Goal: Task Accomplishment & Management: Use online tool/utility

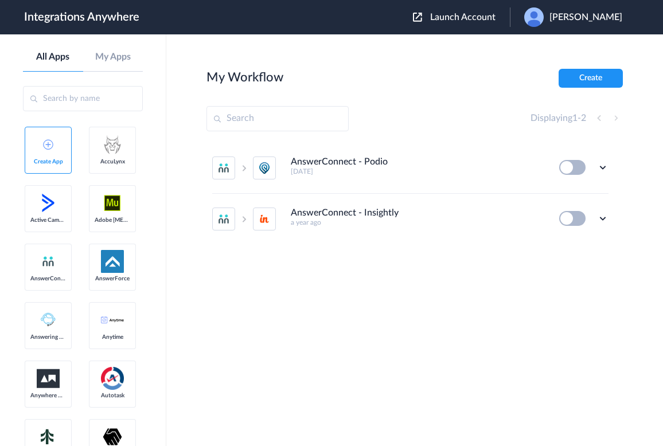
click at [306, 285] on div "AnswerConnect - Podio 21 days ago Edit Task history Delete AnswerConnect - Insi…" at bounding box center [414, 229] width 416 height 172
click at [491, 79] on button "Create" at bounding box center [590, 78] width 64 height 19
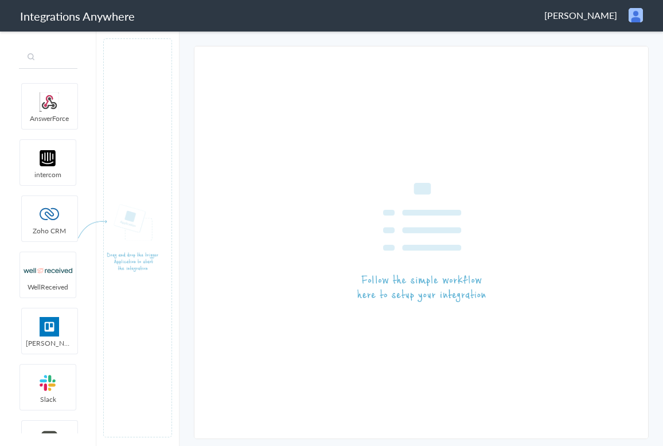
click at [43, 61] on input "text" at bounding box center [48, 58] width 58 height 22
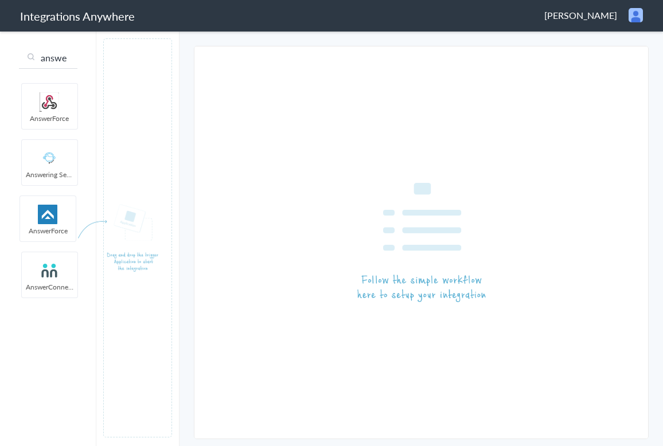
type input "answe"
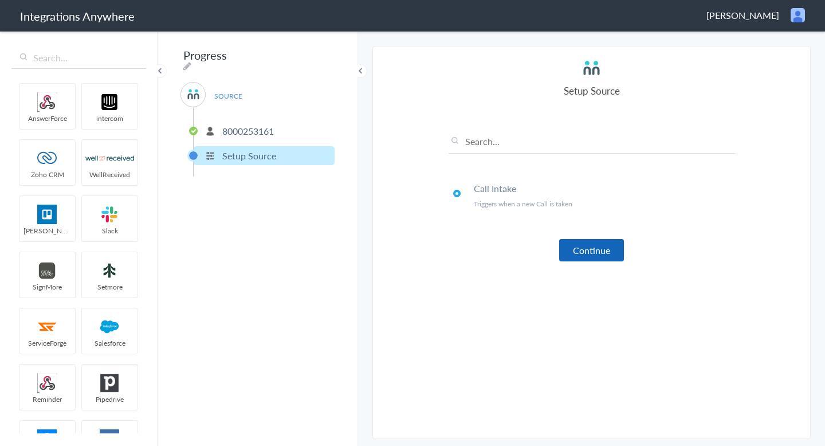
click at [585, 255] on button "Continue" at bounding box center [591, 250] width 65 height 22
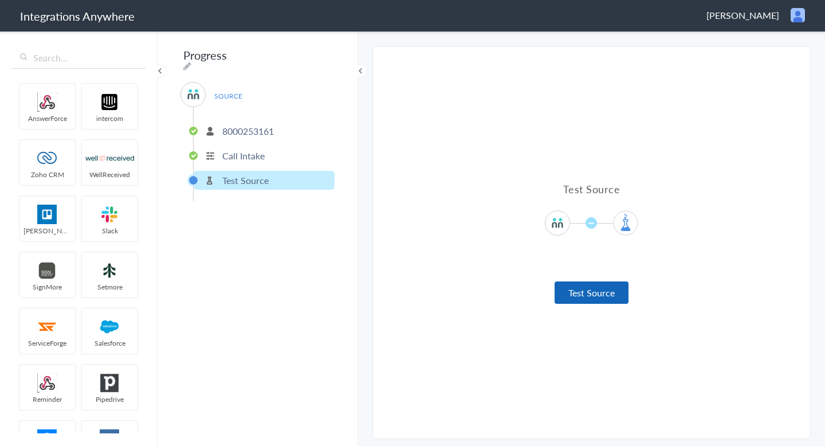
click at [597, 294] on button "Test Source" at bounding box center [592, 292] width 74 height 22
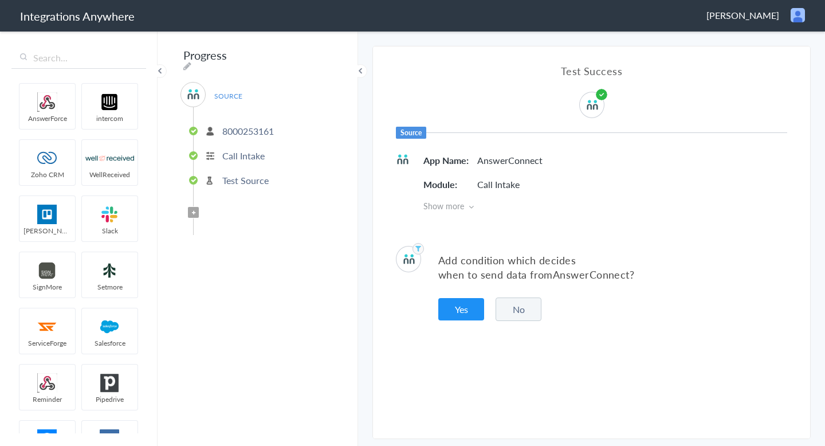
click at [531, 311] on button "No" at bounding box center [519, 310] width 46 height 24
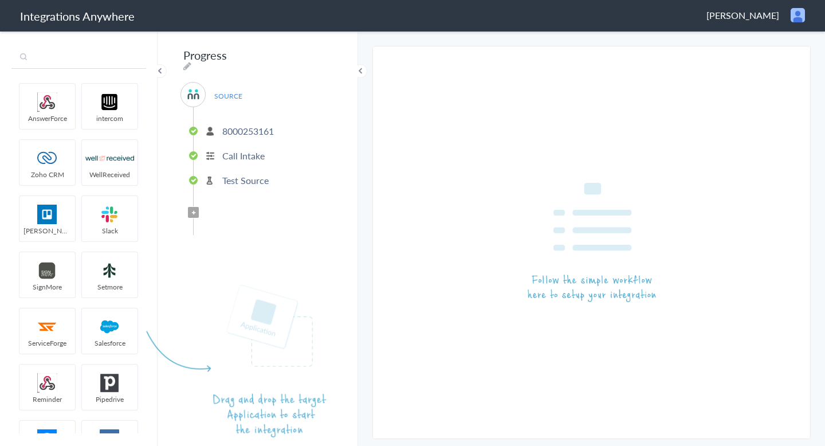
click at [73, 52] on input "text" at bounding box center [78, 58] width 135 height 22
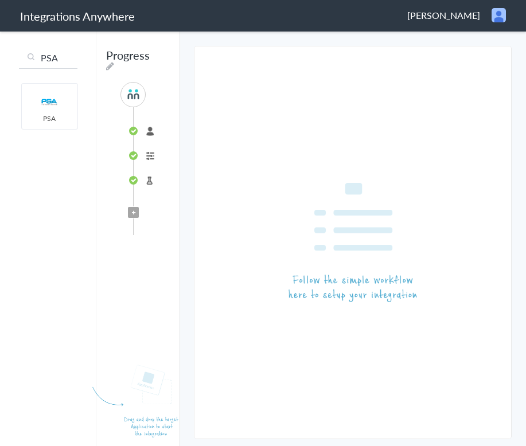
click at [337, 240] on img at bounding box center [352, 242] width 128 height 119
click at [60, 57] on input "PSA" at bounding box center [48, 58] width 58 height 22
type input "P"
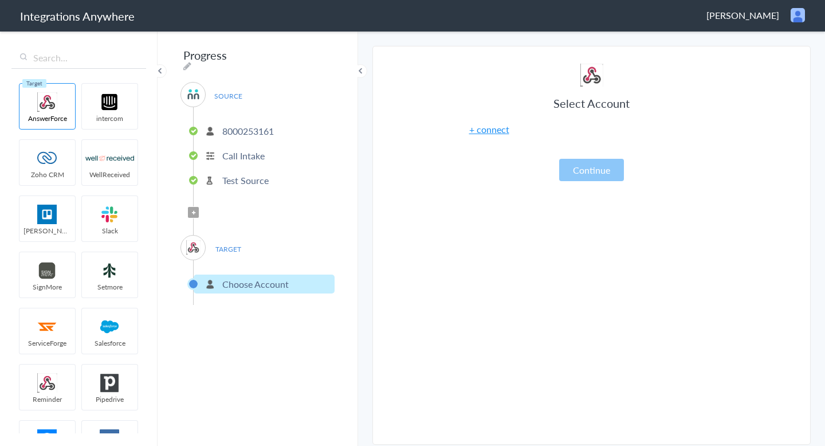
click at [398, 234] on section "Select Account 8000253161 Rename Delete (2 years ago) + connect Continue Setup …" at bounding box center [592, 245] width 439 height 399
click at [192, 240] on img at bounding box center [193, 247] width 14 height 14
click at [193, 210] on icon at bounding box center [193, 212] width 3 height 5
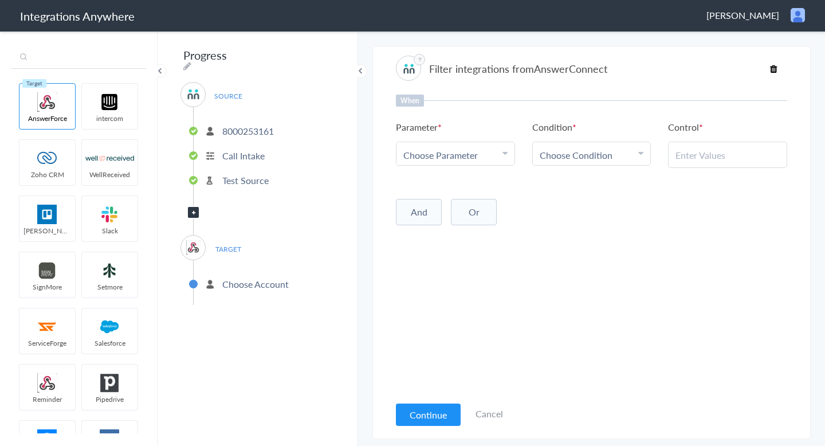
click at [89, 65] on input "text" at bounding box center [78, 58] width 135 height 22
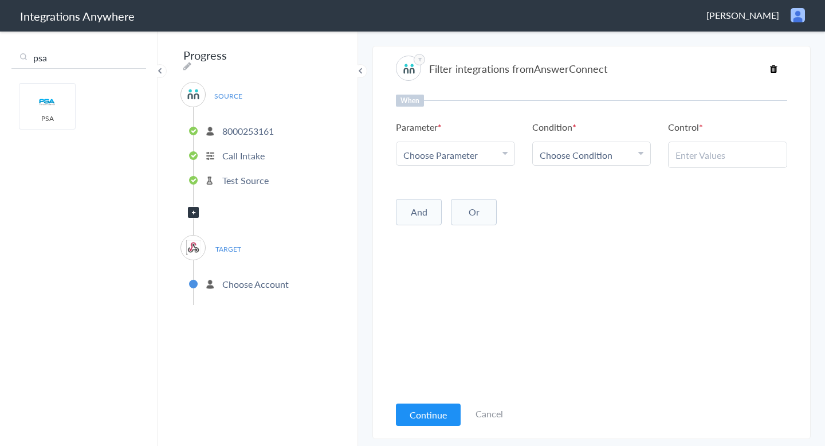
type input "psa"
click at [485, 411] on link "Cancel" at bounding box center [490, 413] width 28 height 13
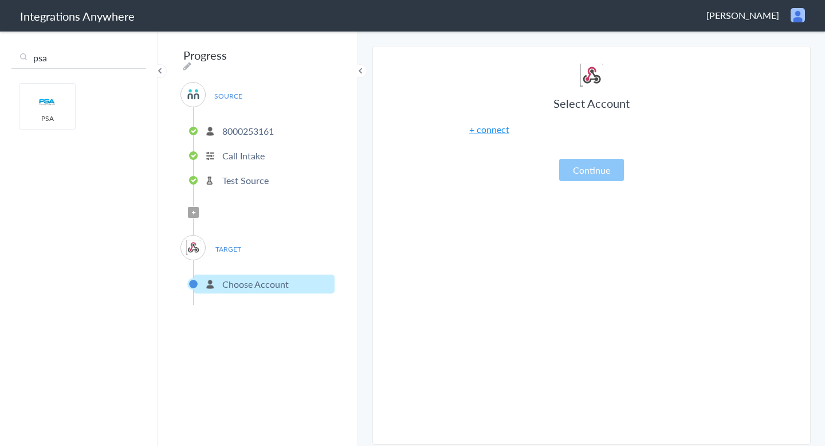
click at [484, 294] on article "Select Account + connect Continue" at bounding box center [592, 248] width 287 height 369
click at [481, 295] on article "Select Account + connect Continue" at bounding box center [592, 248] width 287 height 369
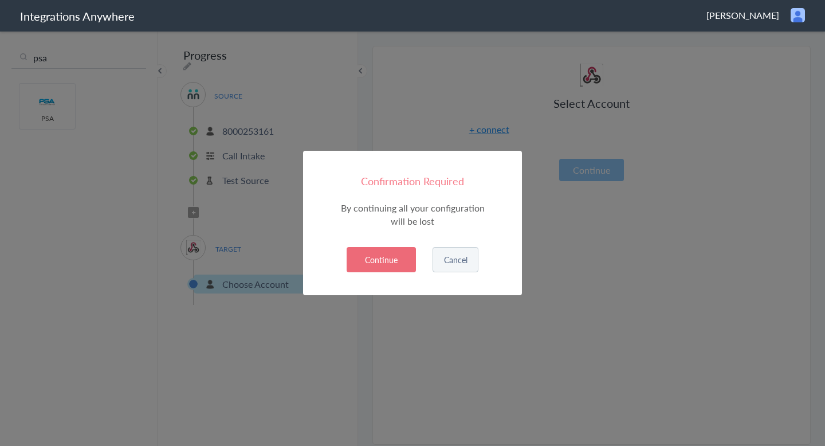
click at [388, 256] on button "Continue" at bounding box center [381, 259] width 69 height 25
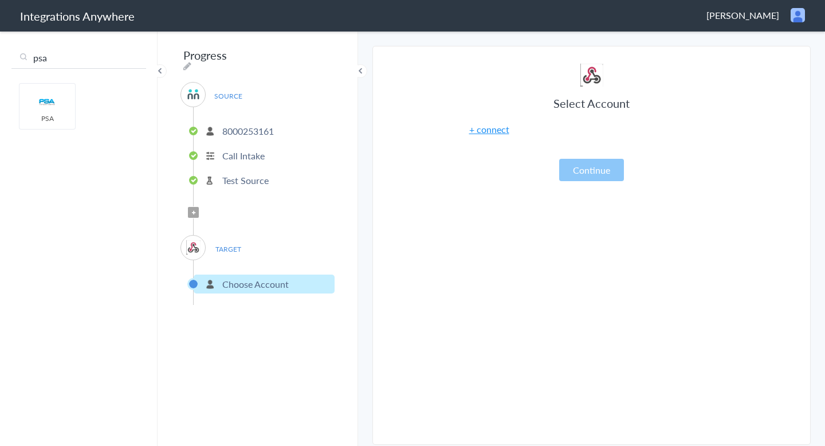
click at [480, 278] on article "Select Account + connect Continue" at bounding box center [592, 248] width 287 height 369
click at [56, 20] on h1 "Integrations Anywhere" at bounding box center [77, 16] width 115 height 16
click at [662, 14] on span "[PERSON_NAME]" at bounding box center [743, 15] width 73 height 13
click at [662, 58] on li "Dashboard" at bounding box center [773, 58] width 79 height 17
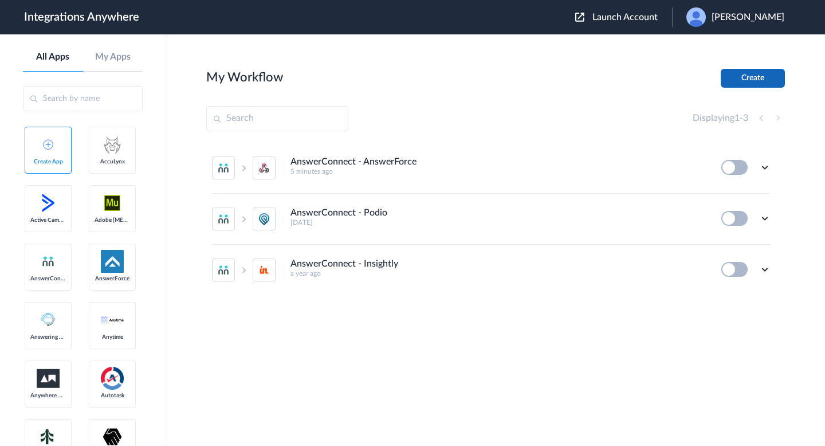
click at [741, 79] on button "Create" at bounding box center [753, 78] width 64 height 19
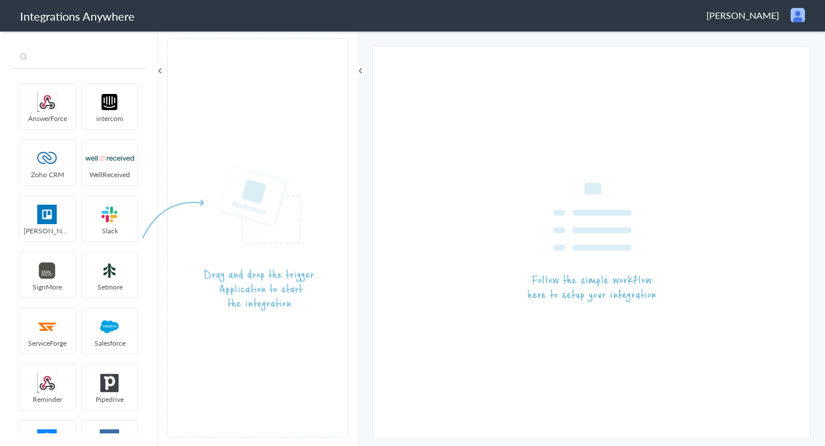
click at [91, 60] on input "text" at bounding box center [78, 58] width 135 height 22
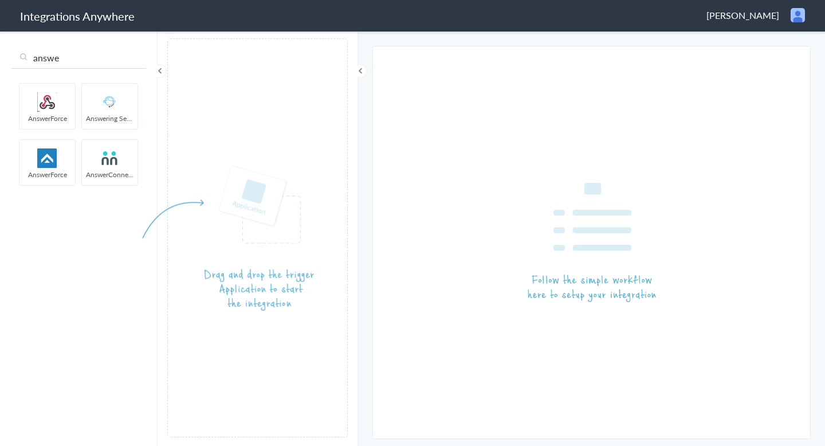
type input "answe"
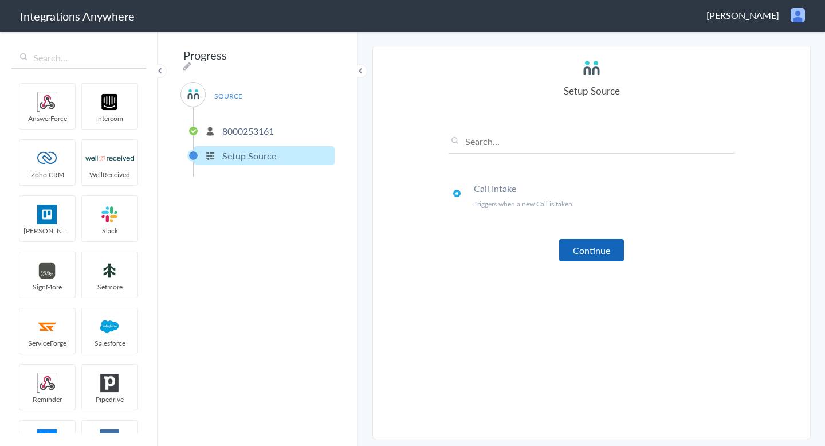
click at [602, 256] on button "Continue" at bounding box center [591, 250] width 65 height 22
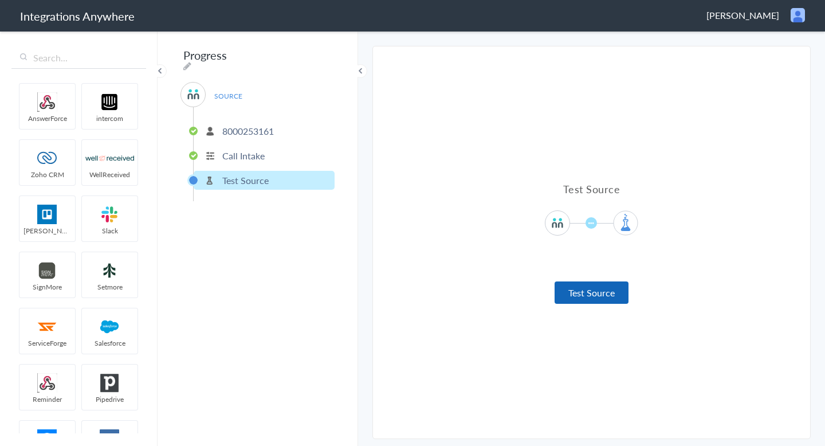
click at [584, 291] on button "Test Source" at bounding box center [592, 292] width 74 height 22
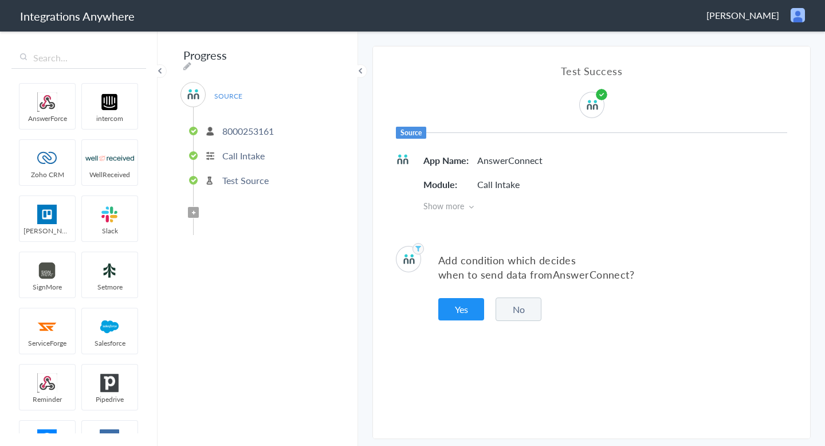
click at [519, 312] on button "No" at bounding box center [519, 310] width 46 height 24
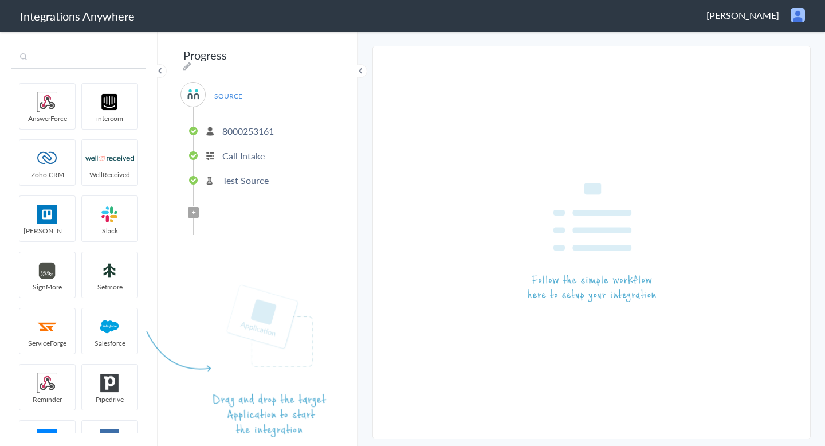
click at [79, 50] on input "text" at bounding box center [78, 58] width 135 height 22
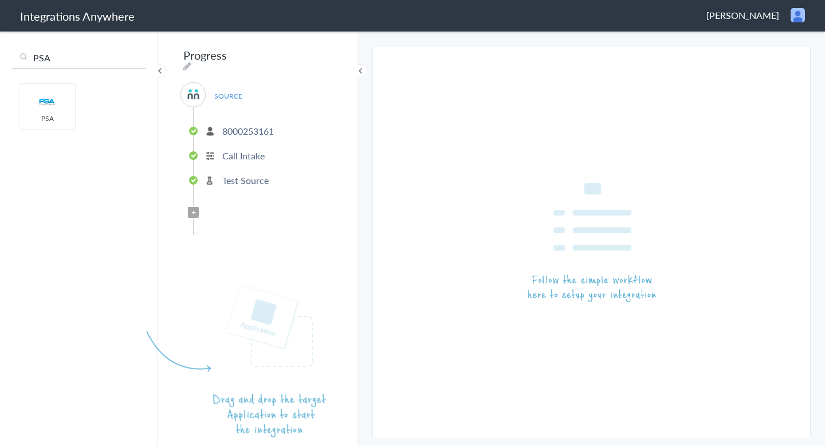
type input "PSA"
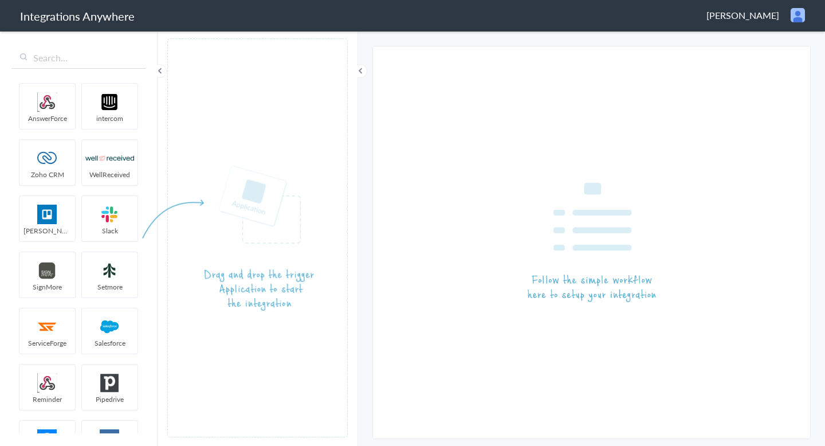
click at [482, 134] on article at bounding box center [591, 242] width 437 height 392
click at [539, 145] on article at bounding box center [591, 242] width 437 height 392
click at [467, 151] on article at bounding box center [591, 242] width 437 height 392
click at [53, 57] on input "text" at bounding box center [78, 58] width 135 height 22
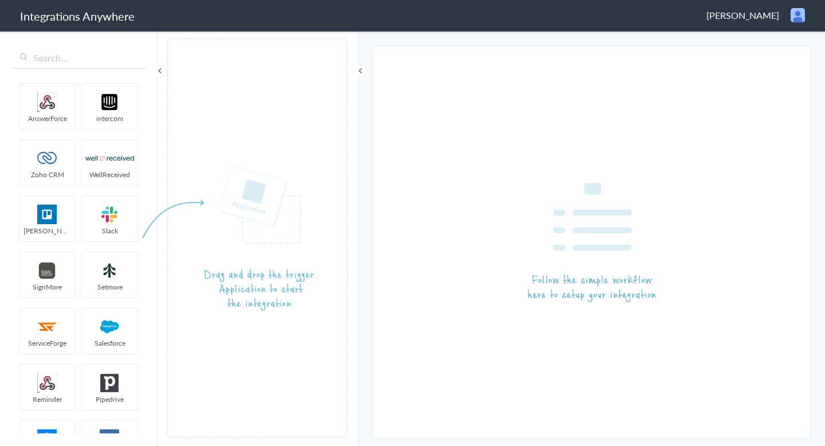
click at [796, 19] on img at bounding box center [798, 15] width 14 height 14
click at [759, 63] on li "Dashboard" at bounding box center [773, 58] width 79 height 17
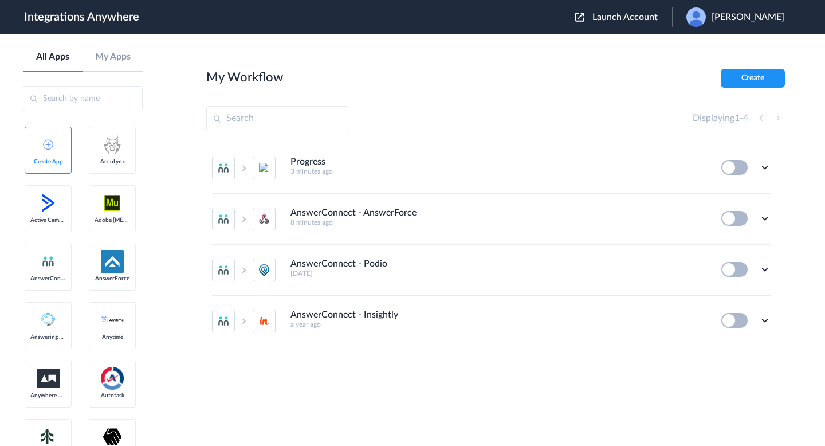
click at [75, 96] on input "text" at bounding box center [83, 98] width 120 height 25
click at [233, 50] on main "My Workflow Create Displaying 1 - 4 Progress 3 minutes ago Edit Task history De…" at bounding box center [495, 240] width 659 height 412
click at [753, 70] on button "Create" at bounding box center [753, 78] width 64 height 19
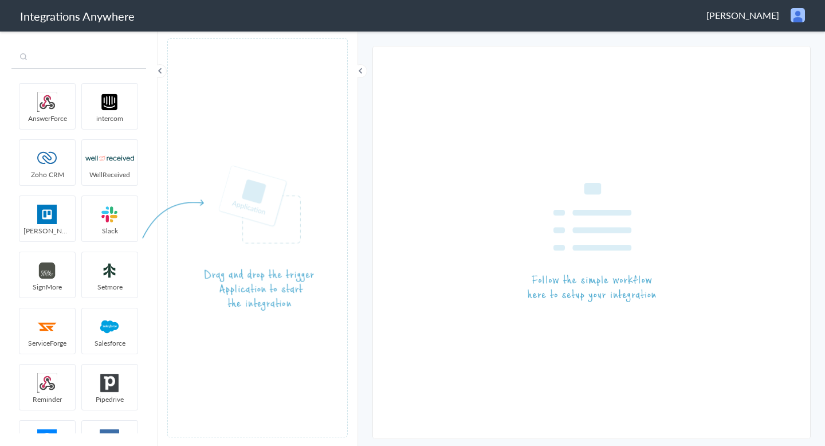
click at [76, 61] on input "text" at bounding box center [78, 58] width 135 height 22
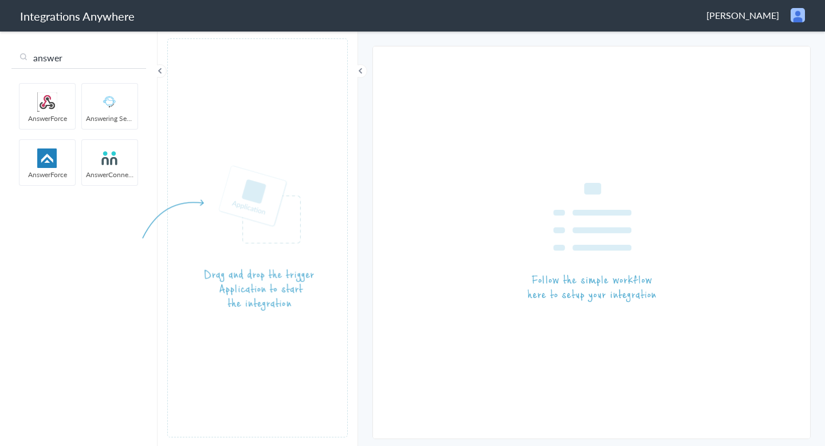
type input "answer"
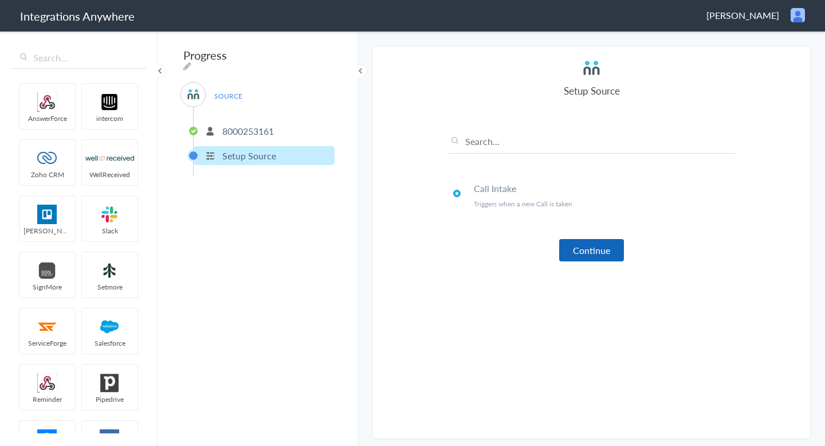
click at [581, 253] on button "Continue" at bounding box center [591, 250] width 65 height 22
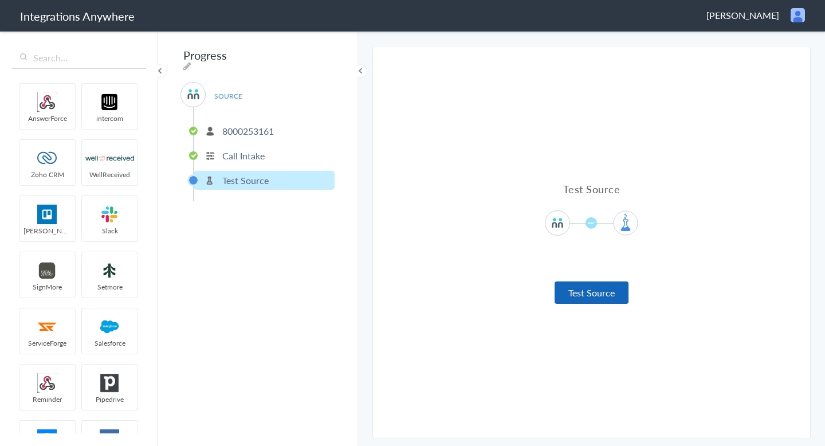
click at [587, 295] on button "Test Source" at bounding box center [592, 292] width 74 height 22
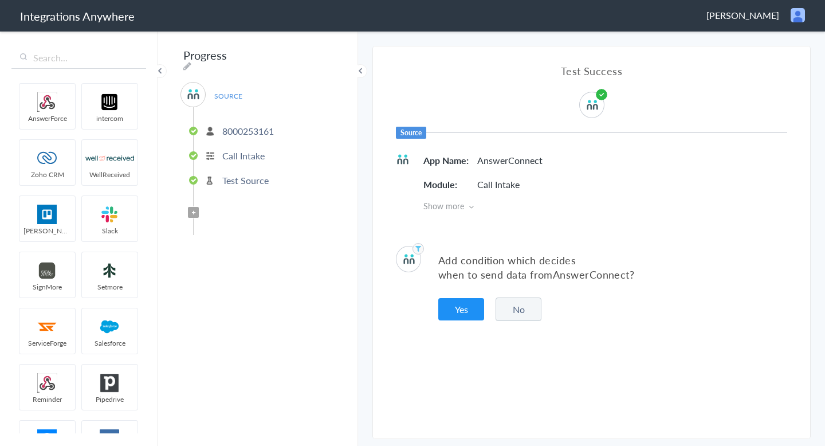
click at [504, 306] on button "No" at bounding box center [519, 310] width 46 height 24
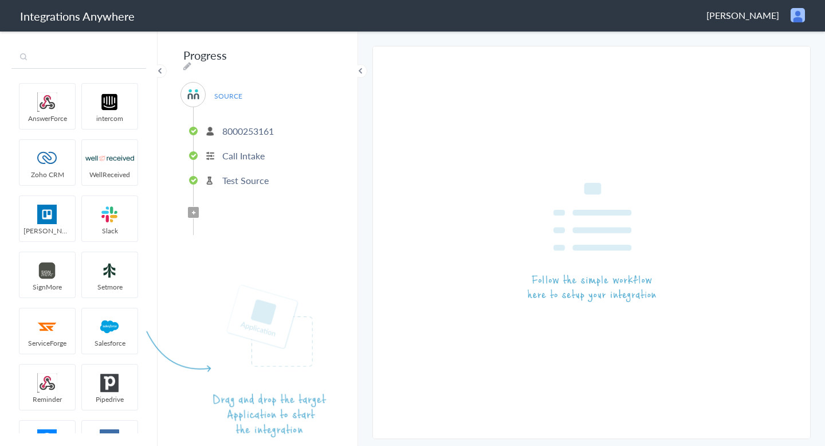
click at [57, 56] on input "text" at bounding box center [78, 58] width 135 height 22
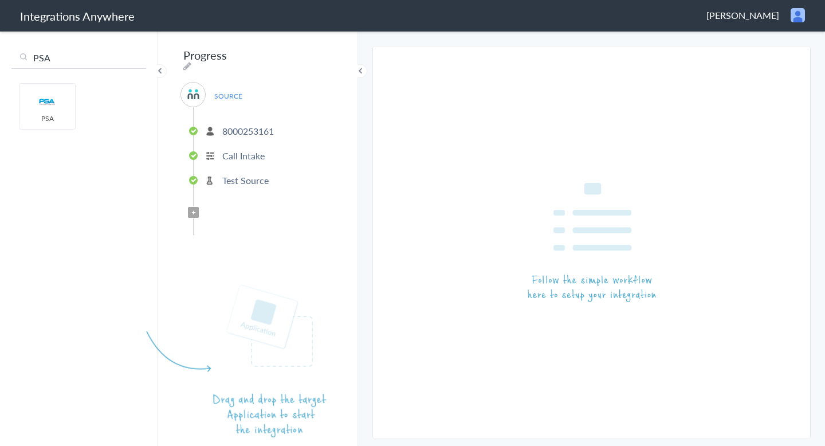
type input "PSA"
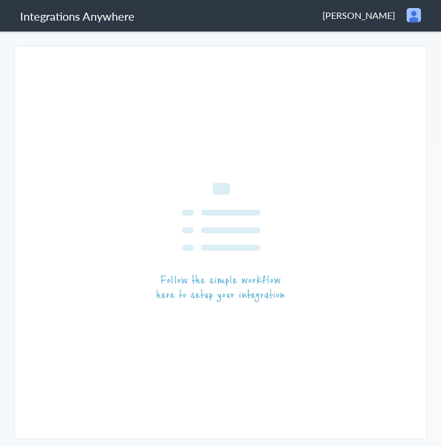
click at [351, 248] on article at bounding box center [221, 242] width 412 height 392
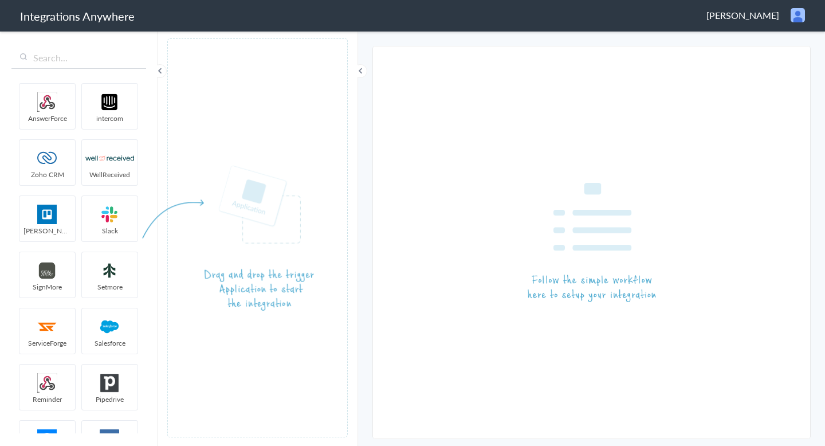
click at [351, 17] on img at bounding box center [798, 15] width 14 height 14
click at [351, 61] on li "Dashboard" at bounding box center [773, 58] width 79 height 17
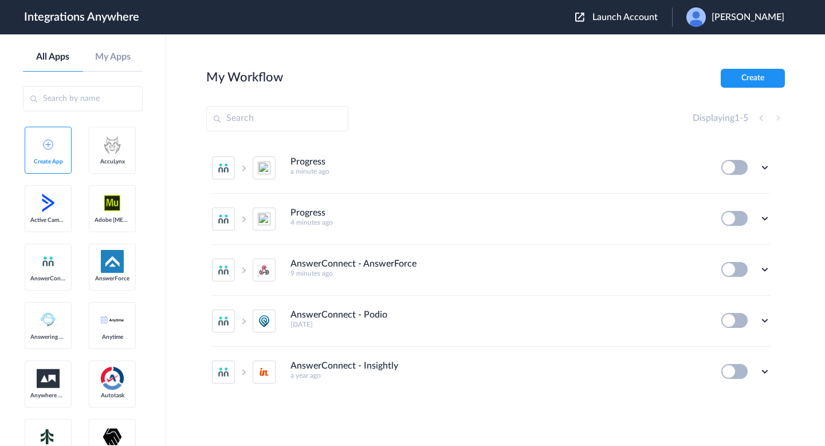
click at [414, 123] on div "Displaying 1 - 5" at bounding box center [495, 118] width 579 height 25
click at [48, 148] on img at bounding box center [48, 144] width 10 height 10
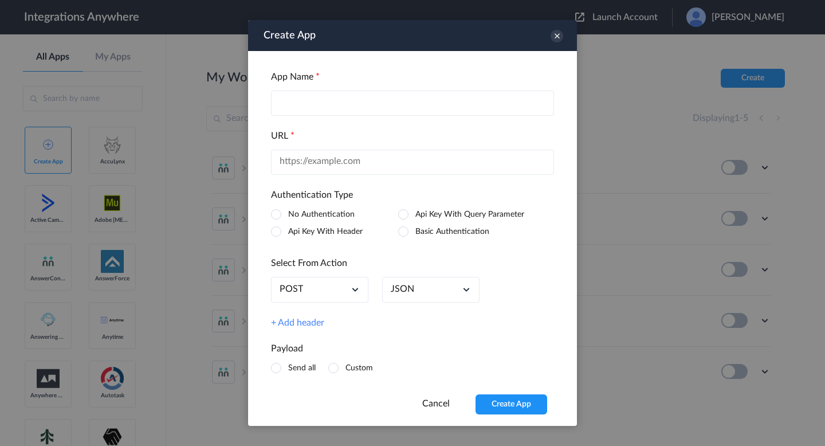
click at [433, 404] on link "Cancel" at bounding box center [436, 403] width 28 height 9
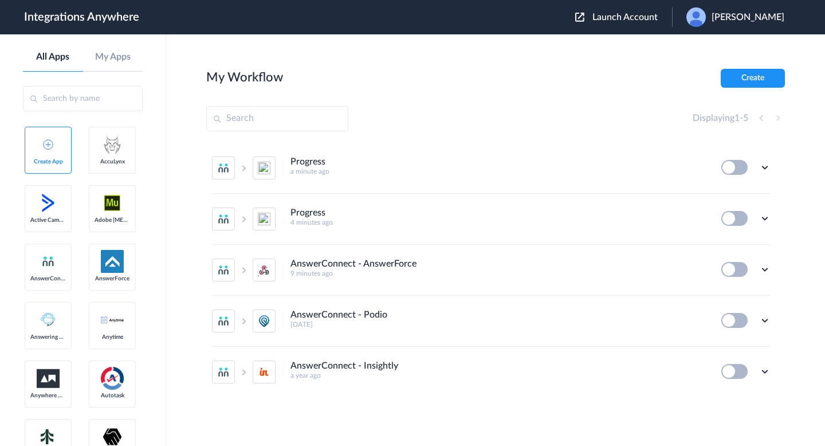
click at [469, 328] on h5 "[DATE]" at bounding box center [499, 324] width 416 height 8
click at [484, 120] on div "Displaying 1 - 5" at bounding box center [495, 118] width 579 height 25
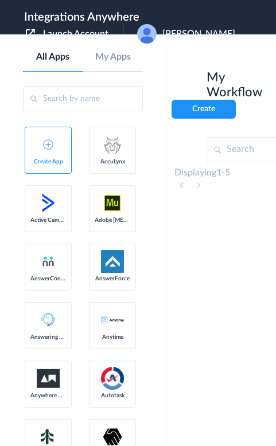
click at [63, 95] on input "text" at bounding box center [83, 98] width 120 height 25
click at [63, 99] on input "text" at bounding box center [83, 98] width 120 height 25
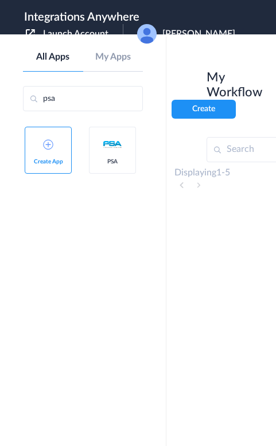
type input "psa"
click at [118, 140] on img at bounding box center [112, 144] width 23 height 23
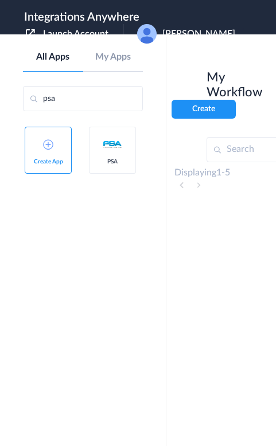
click at [118, 140] on img at bounding box center [112, 144] width 23 height 23
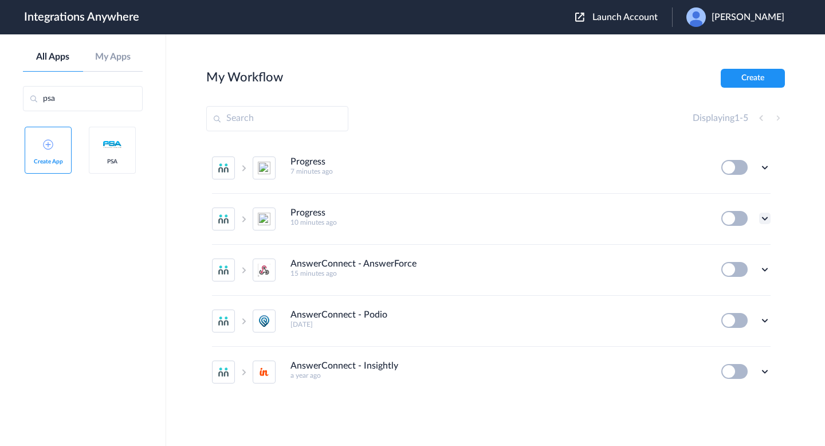
click at [479, 221] on icon at bounding box center [765, 218] width 11 height 11
click at [479, 242] on link "Edit" at bounding box center [719, 245] width 28 height 8
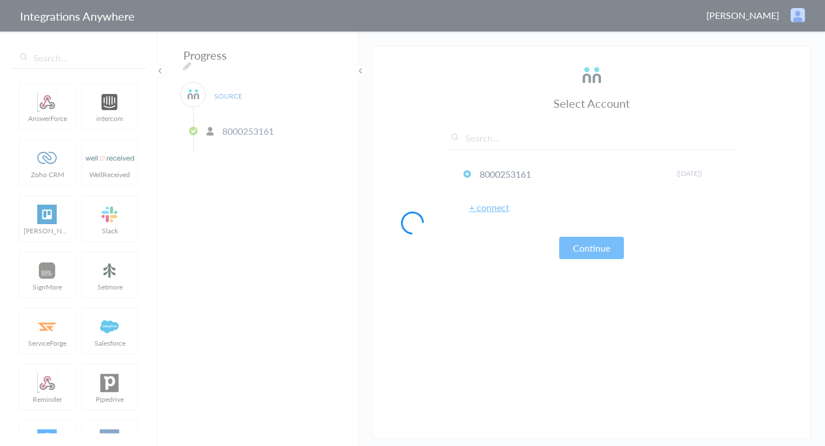
click at [65, 61] on div at bounding box center [412, 223] width 825 height 446
click at [62, 61] on div at bounding box center [412, 223] width 825 height 446
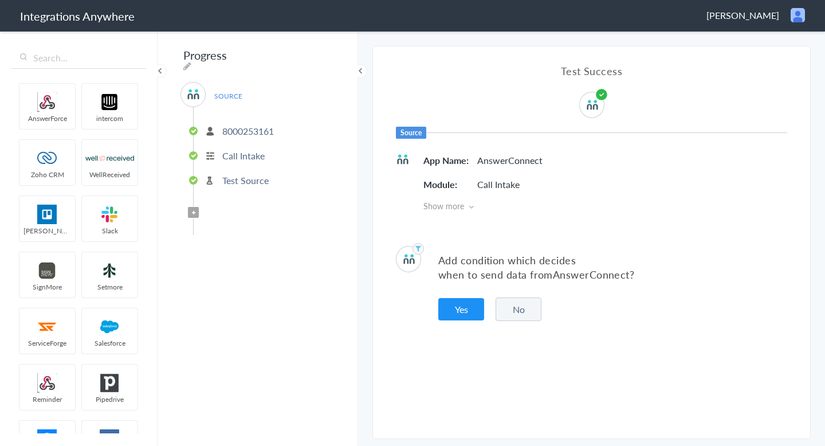
click at [517, 308] on button "No" at bounding box center [519, 310] width 46 height 24
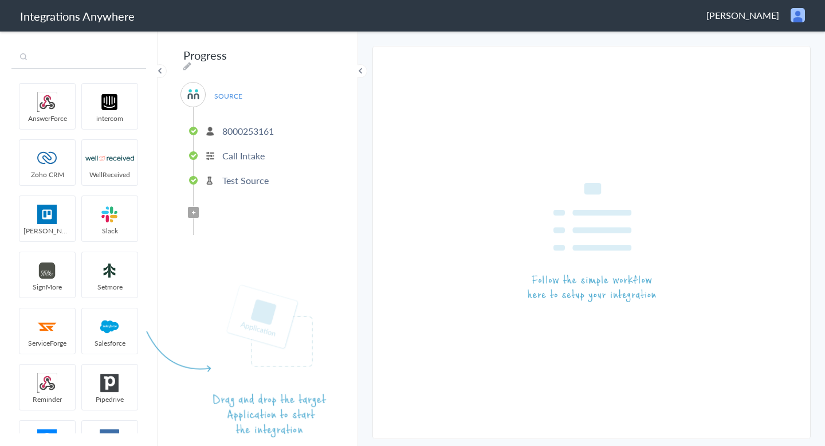
click at [99, 66] on input "text" at bounding box center [78, 58] width 135 height 22
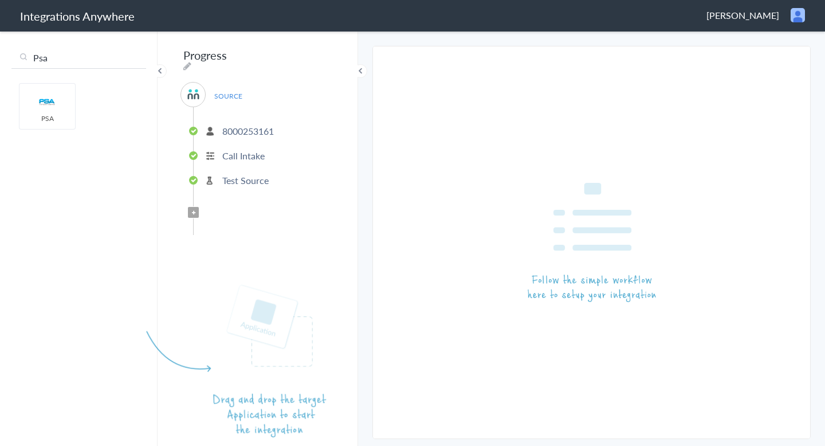
type input "Psa"
click at [271, 334] on img at bounding box center [236, 360] width 181 height 153
drag, startPoint x: 41, startPoint y: 104, endPoint x: 580, endPoint y: 1, distance: 548.5
click at [558, 180] on article at bounding box center [591, 242] width 437 height 392
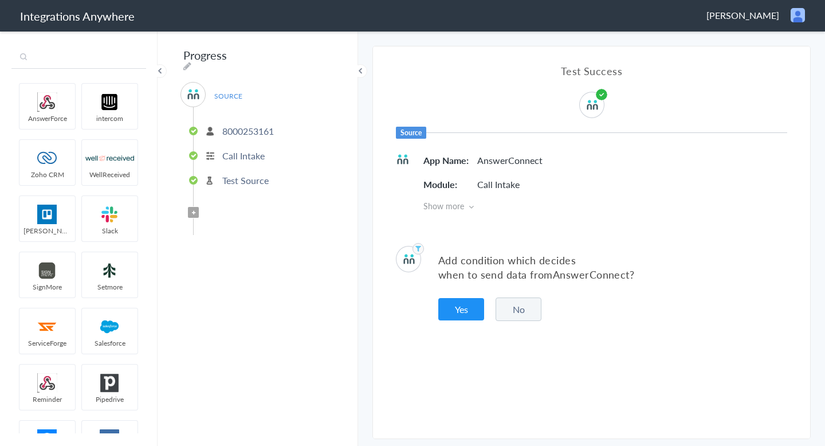
click at [75, 56] on input "text" at bounding box center [78, 58] width 135 height 22
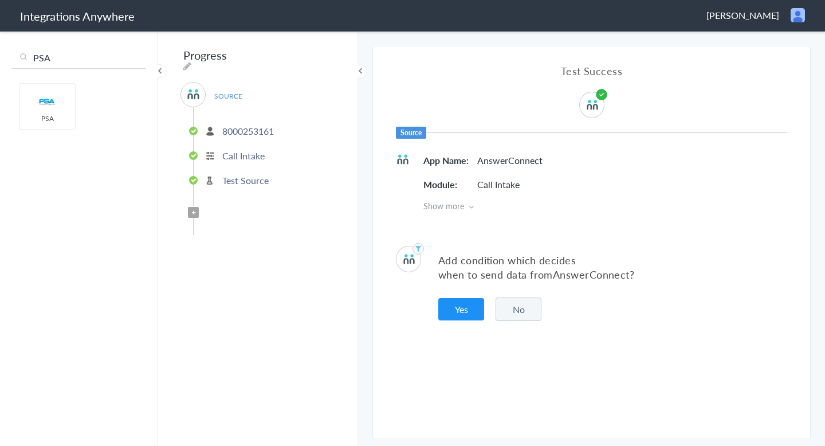
type input "PSA"
drag, startPoint x: 44, startPoint y: 104, endPoint x: 50, endPoint y: 104, distance: 6.3
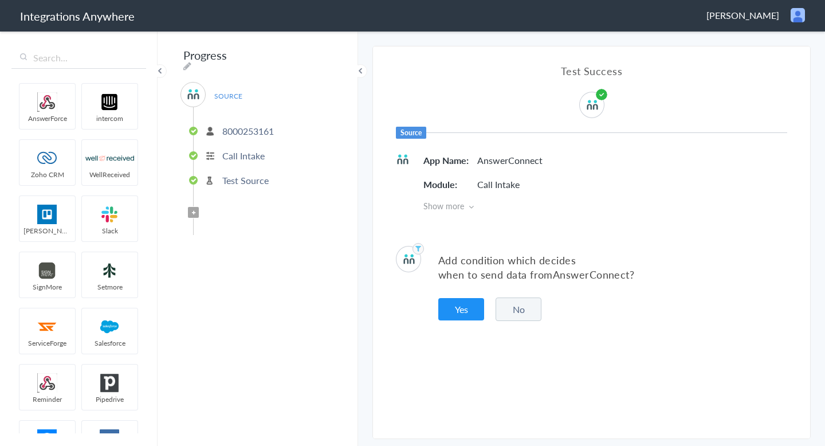
click at [304, 329] on div "Progress SOURCE [PHONE_NUMBER] Call Intake Test Source Filter Applied" at bounding box center [258, 238] width 201 height 416
click at [350, 277] on div "Progress SOURCE [PHONE_NUMBER] Call Intake Test Source Filter Applied" at bounding box center [258, 238] width 201 height 416
click at [800, 19] on img at bounding box center [798, 15] width 14 height 14
click at [767, 58] on li "Dashboard" at bounding box center [773, 58] width 79 height 17
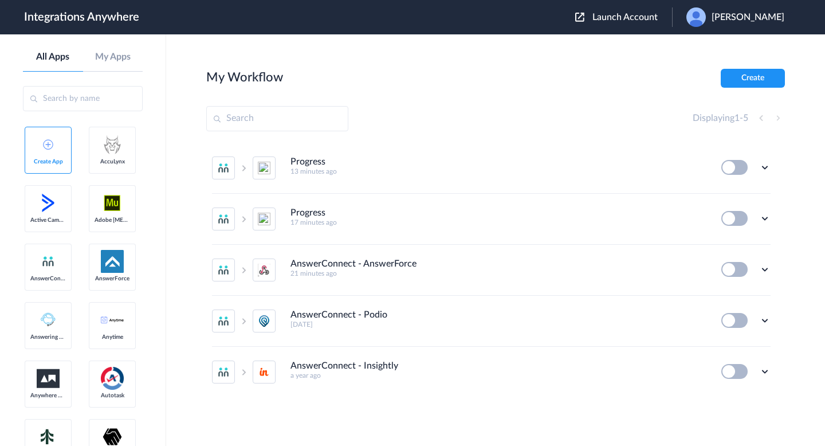
click at [479, 101] on section "My Workflow Create Displaying 1 - 5 Progress 13 minutes ago Edit Task history D…" at bounding box center [495, 275] width 579 height 412
click at [228, 154] on li "Progress 21 minutes ago Edit Task history Delete" at bounding box center [491, 168] width 559 height 51
click at [228, 165] on div "Progress 21 minutes ago" at bounding box center [499, 165] width 416 height 19
click at [228, 81] on button "Create" at bounding box center [753, 78] width 64 height 19
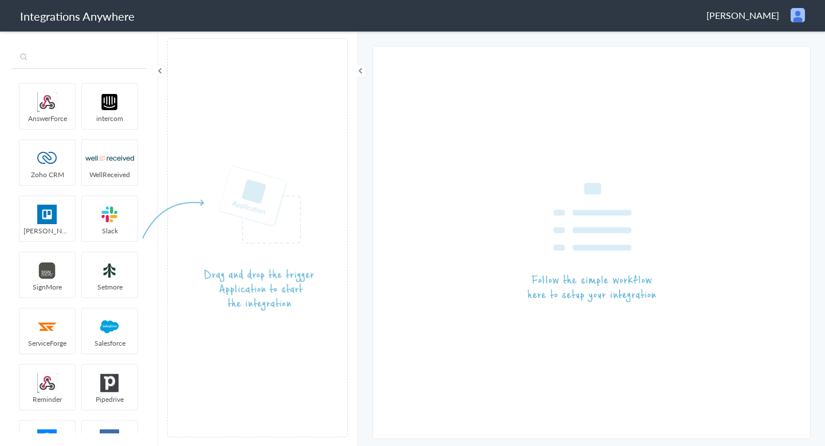
click at [32, 57] on input "text" at bounding box center [78, 58] width 135 height 22
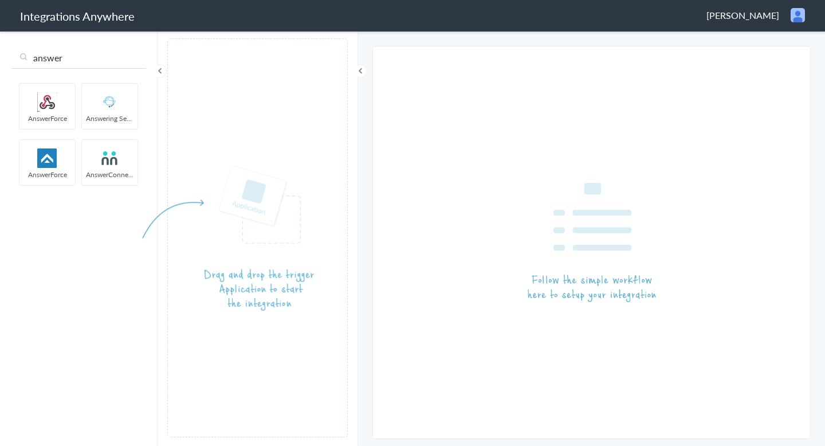
type input "answer"
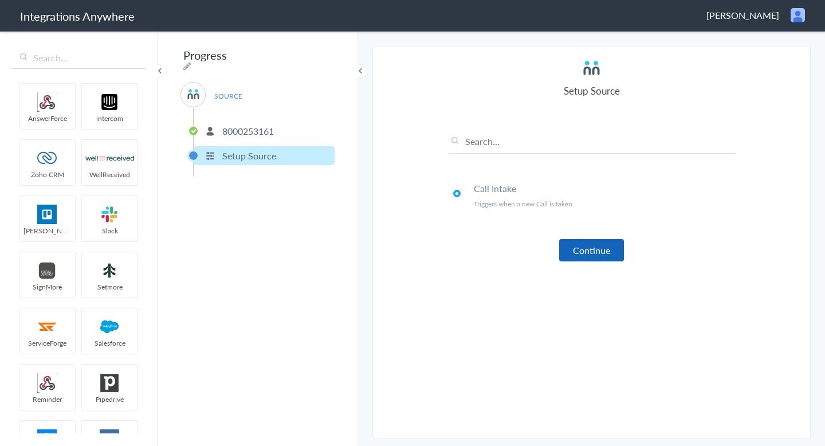
click at [592, 251] on button "Continue" at bounding box center [591, 250] width 65 height 22
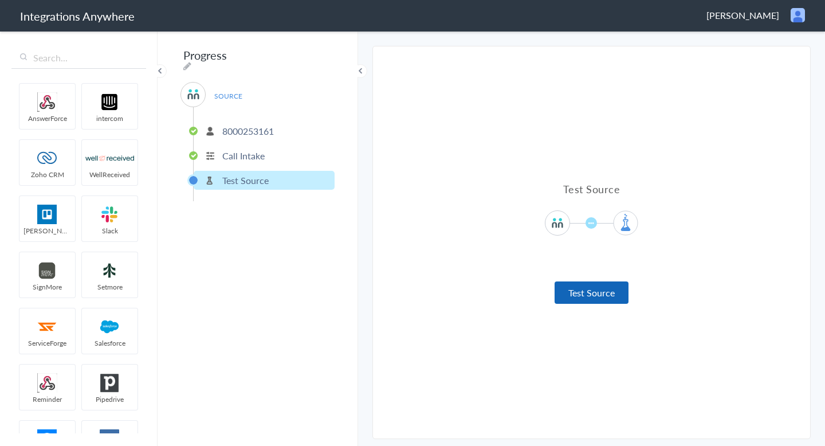
click at [590, 292] on button "Test Source" at bounding box center [592, 292] width 74 height 22
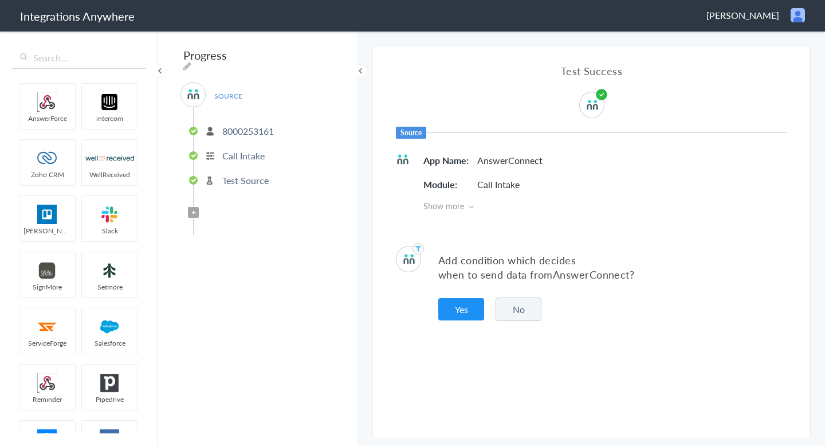
click at [515, 318] on button "No" at bounding box center [519, 310] width 46 height 24
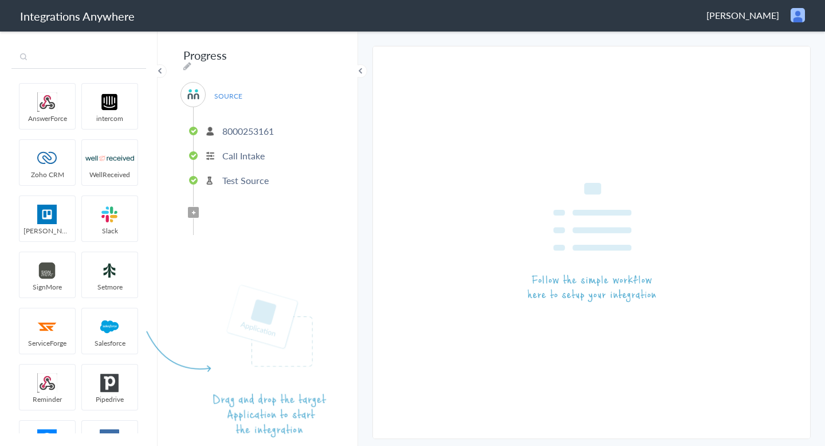
click at [51, 54] on input "text" at bounding box center [78, 58] width 135 height 22
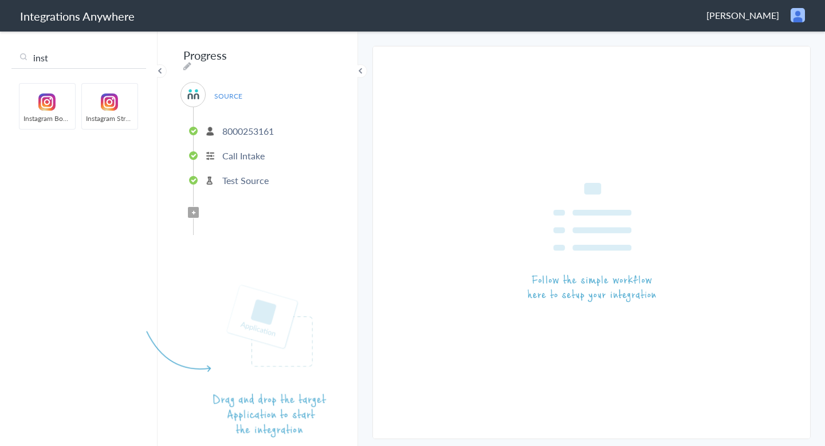
type input "inst"
